Goal: Ask a question

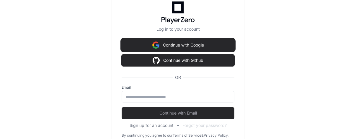
click at [195, 46] on button "Continue with Google" at bounding box center [177, 45] width 113 height 12
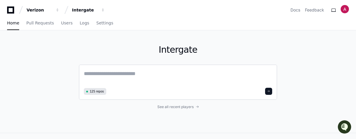
click at [132, 76] on textarea at bounding box center [178, 78] width 188 height 17
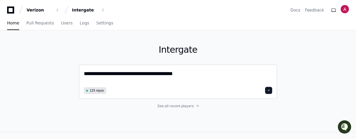
type textarea "**********"
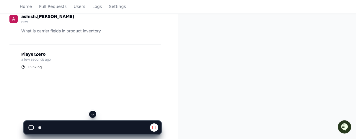
scroll to position [88, 0]
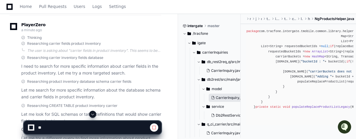
click at [226, 98] on span "CarrierInquiry.java" at bounding box center [231, 98] width 31 height 5
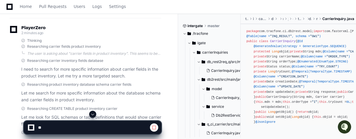
scroll to position [203, 0]
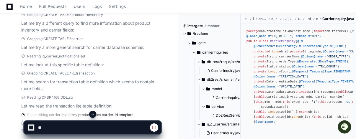
click at [170, 96] on app-player-page "Carrier Fields in Inventory Created by @ ashish.[PERSON_NAME] a few seconds ago…" at bounding box center [178, 4] width 356 height 354
click at [180, 91] on app-player-page "Carrier Fields in Inventory Created by @ ashish.[PERSON_NAME] a few seconds ago…" at bounding box center [178, 4] width 356 height 354
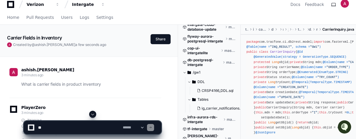
scroll to position [0, 0]
